Goal: Task Accomplishment & Management: Use online tool/utility

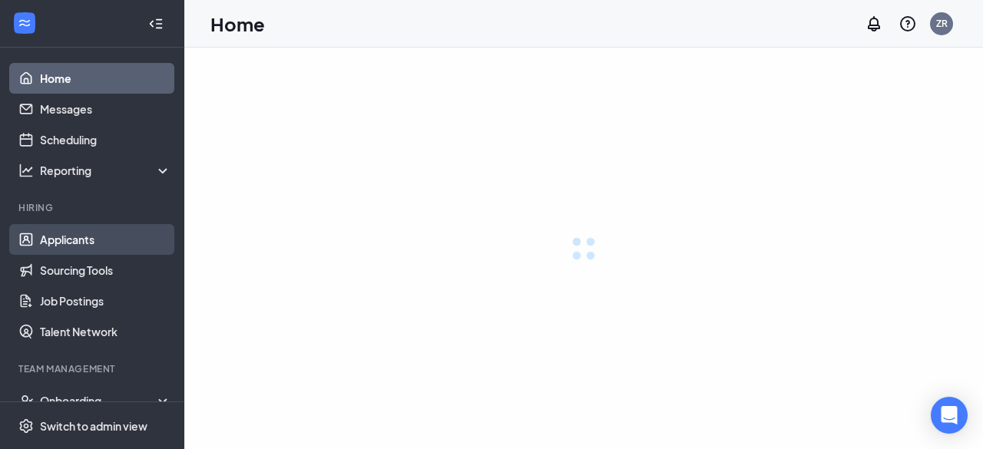
click at [118, 242] on link "Applicants" at bounding box center [105, 239] width 131 height 31
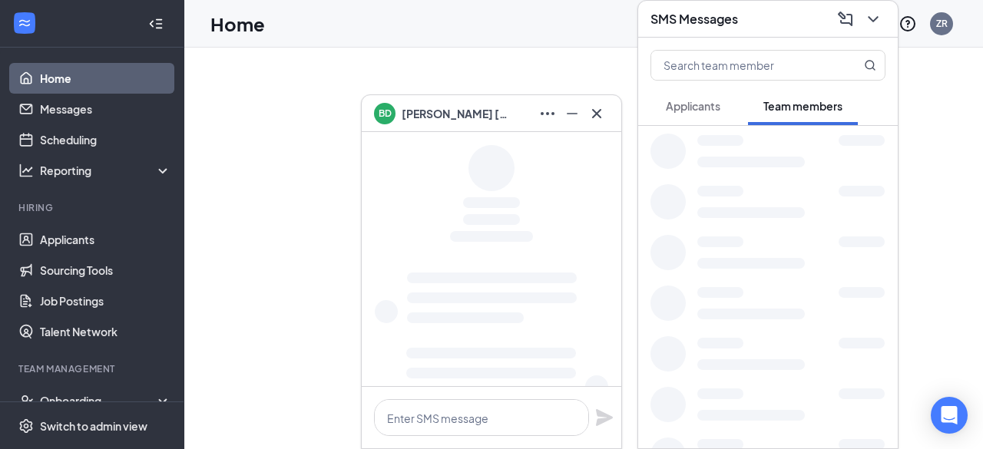
click at [883, 24] on button at bounding box center [873, 19] width 25 height 25
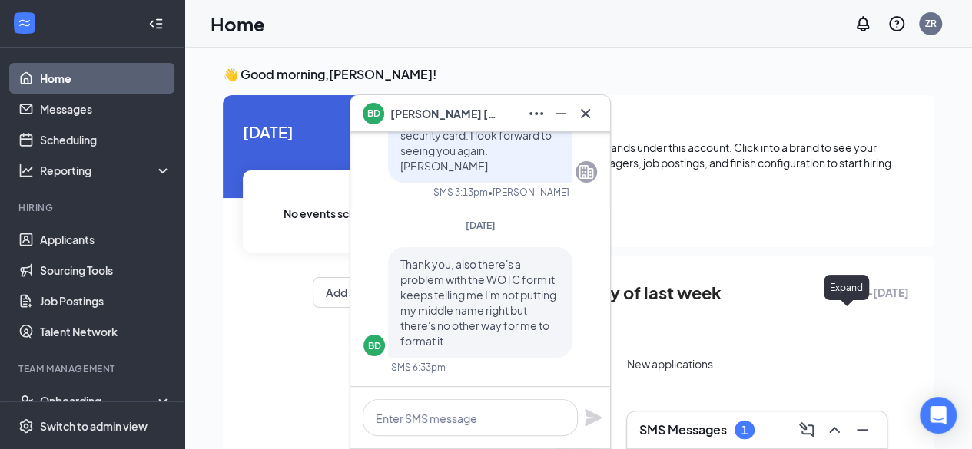
click at [600, 118] on div "BD [PERSON_NAME]" at bounding box center [480, 113] width 260 height 37
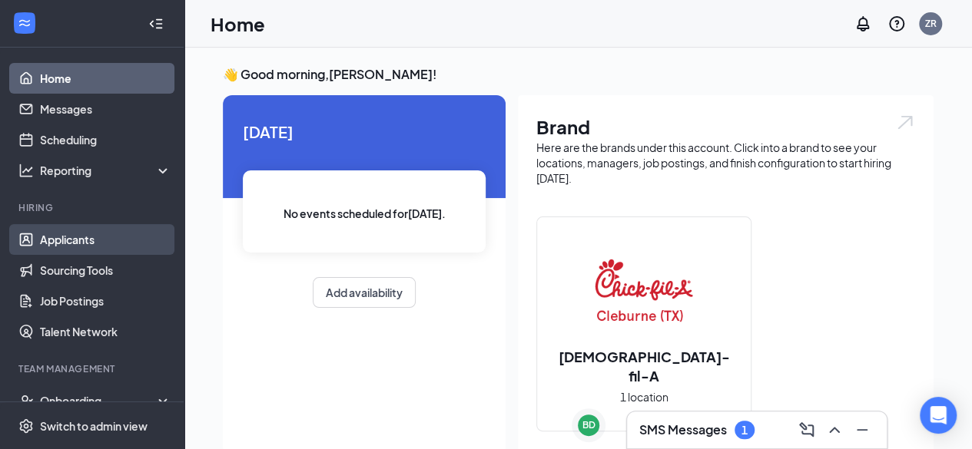
click at [40, 238] on link "Applicants" at bounding box center [105, 239] width 131 height 31
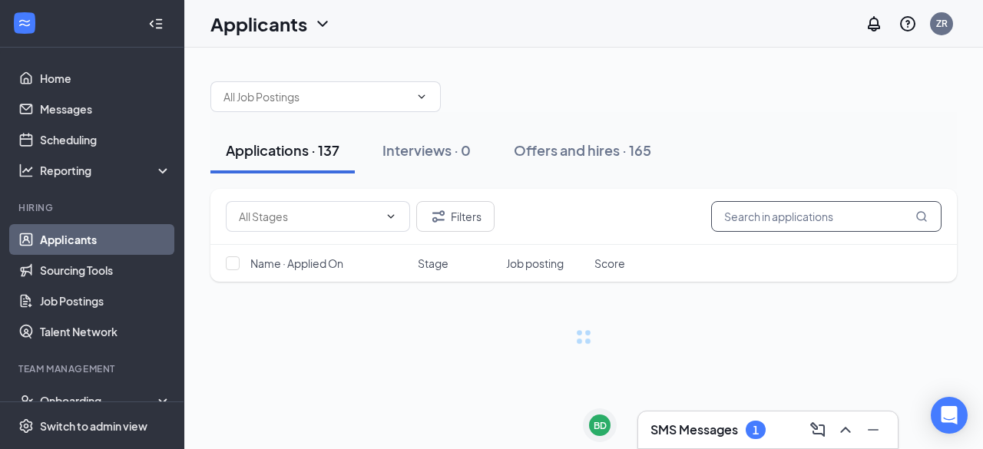
click at [860, 202] on input "text" at bounding box center [826, 216] width 230 height 31
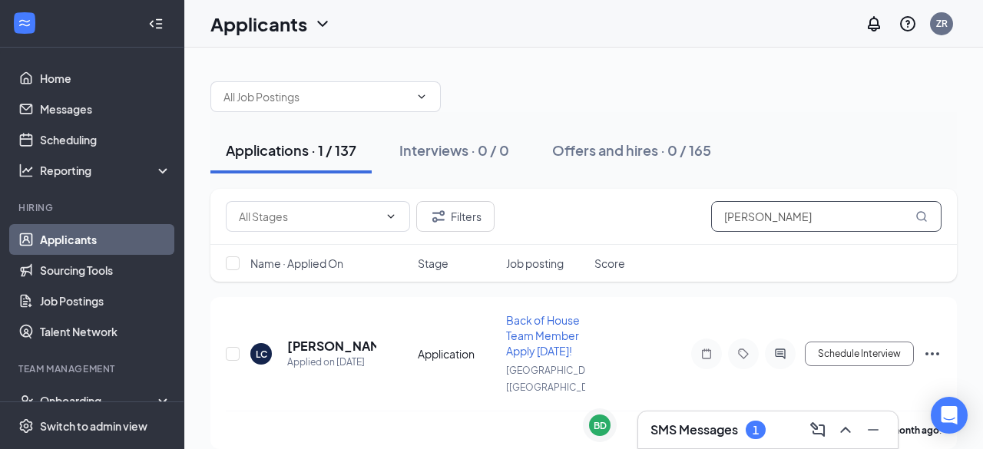
type input "[PERSON_NAME]"
click at [316, 338] on h5 "[PERSON_NAME]" at bounding box center [331, 346] width 89 height 17
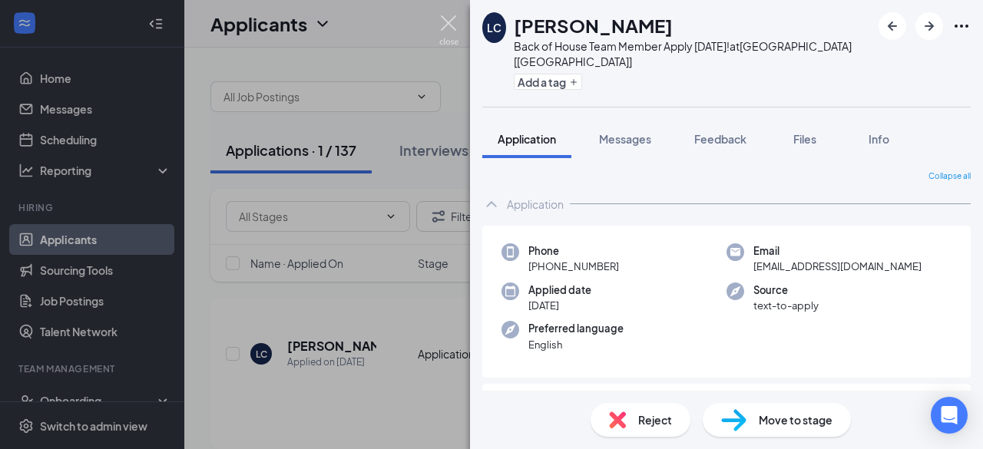
click at [443, 24] on img at bounding box center [448, 30] width 19 height 30
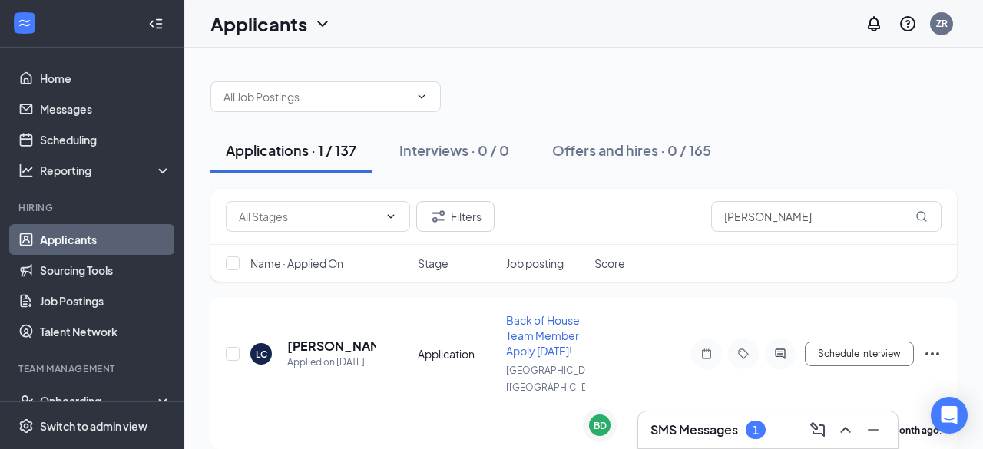
click at [983, 184] on div "Applications · 1 / 137 Interviews · 0 / 0 Offers and hires · 0 / 165 Filters [P…" at bounding box center [583, 258] width 799 height 420
click at [602, 353] on div "[PERSON_NAME] Applied on [DATE] Application Back of House Team Member Apply [DA…" at bounding box center [584, 362] width 716 height 98
click at [439, 346] on div "Application" at bounding box center [457, 353] width 79 height 15
